Goal: Transaction & Acquisition: Purchase product/service

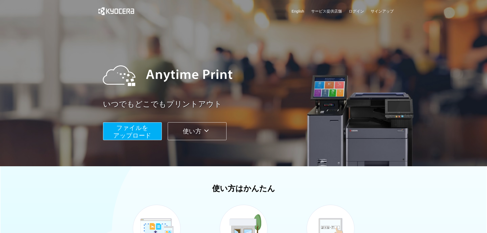
click at [139, 133] on span "ファイルを ​​アップロード" at bounding box center [132, 131] width 38 height 15
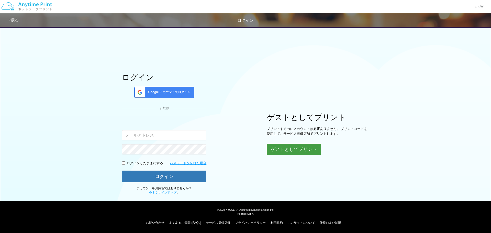
click at [298, 150] on button "ゲストとしてプリント" at bounding box center [294, 149] width 54 height 11
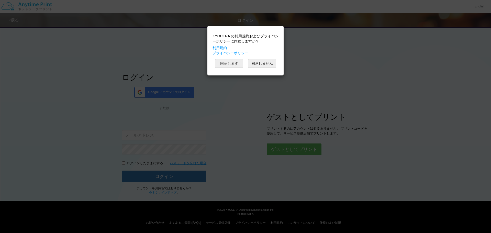
click at [232, 65] on button "同意します" at bounding box center [229, 63] width 28 height 9
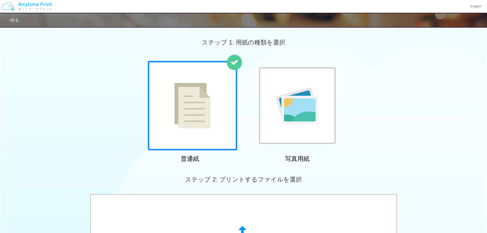
click at [282, 96] on img at bounding box center [297, 105] width 42 height 37
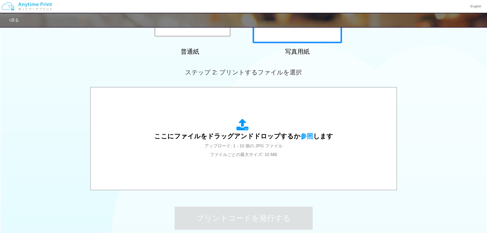
scroll to position [128, 0]
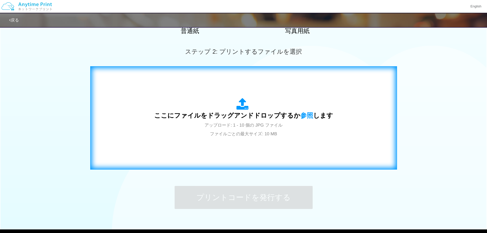
click at [258, 147] on div "ここにファイルをドラッグアンドドロップするか 参照 します アップロード: 1 - 10 個の JPG ファイル ファイルごとの最大サイズ: 10 MB" at bounding box center [244, 118] width 296 height 93
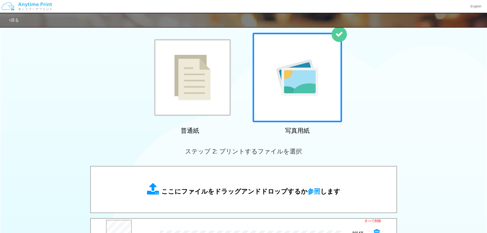
scroll to position [0, 0]
